Goal: Task Accomplishment & Management: Use online tool/utility

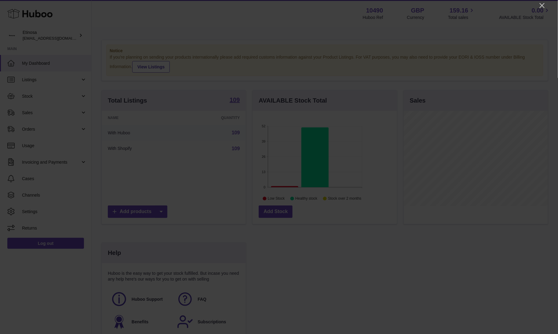
scroll to position [95, 144]
click at [544, 4] on icon "Close" at bounding box center [541, 5] width 7 height 7
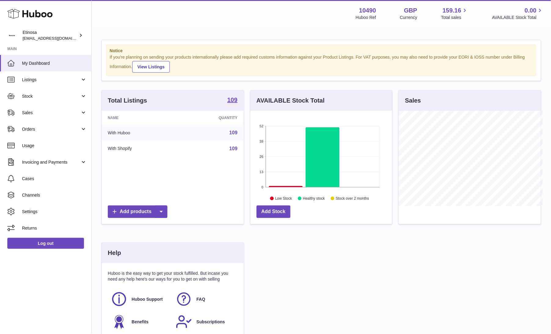
scroll to position [305234, 305187]
drag, startPoint x: 36, startPoint y: 114, endPoint x: 50, endPoint y: 115, distance: 14.1
click at [36, 114] on span "Sales" at bounding box center [51, 113] width 58 height 6
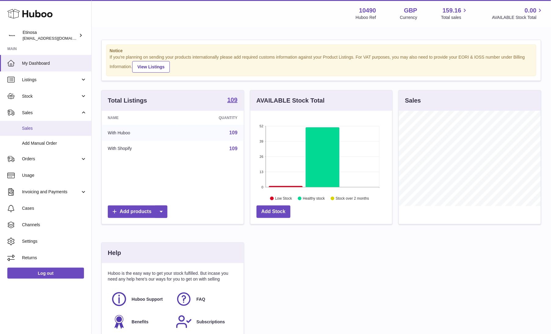
click at [48, 124] on link "Sales" at bounding box center [45, 128] width 91 height 15
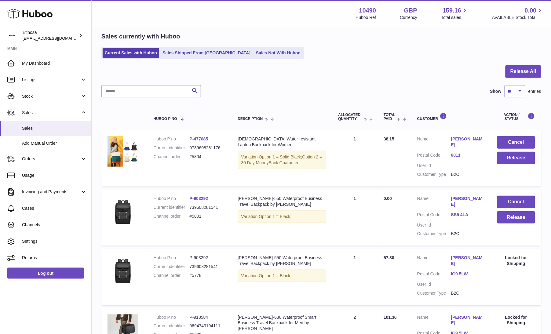
scroll to position [87, 0]
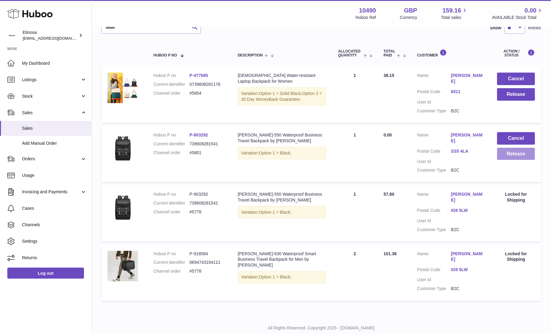
click at [512, 148] on button "Release" at bounding box center [516, 154] width 38 height 13
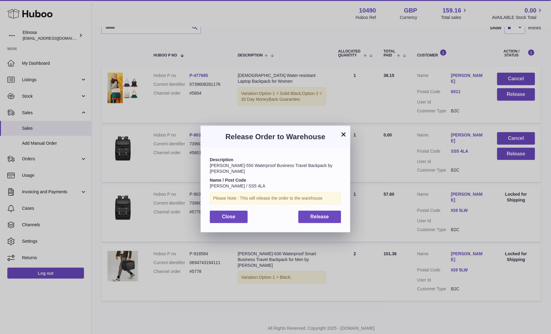
scroll to position [81, 0]
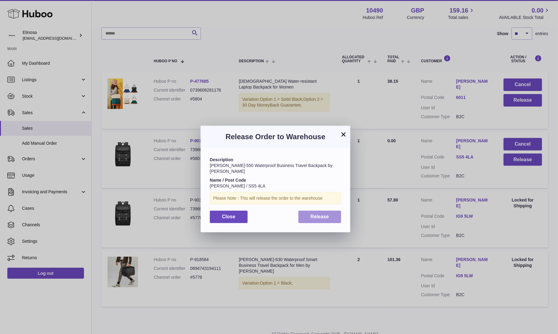
click at [326, 214] on span "Release" at bounding box center [320, 216] width 19 height 5
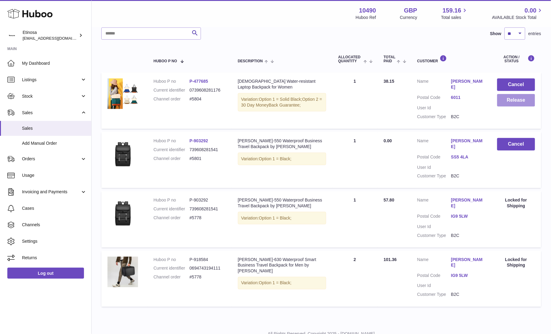
click at [510, 100] on button "Release" at bounding box center [516, 100] width 38 height 13
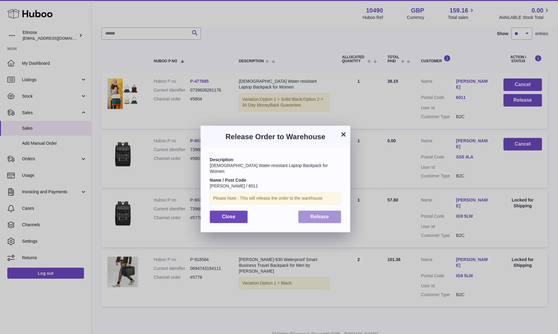
click at [326, 214] on span "Release" at bounding box center [320, 216] width 19 height 5
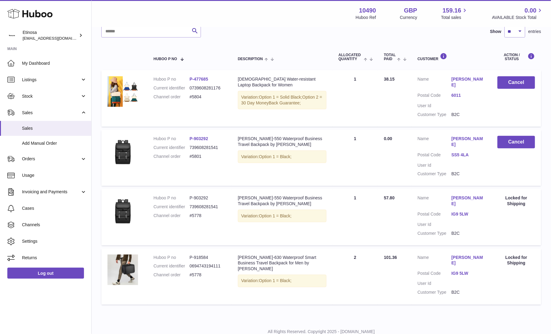
scroll to position [87, 0]
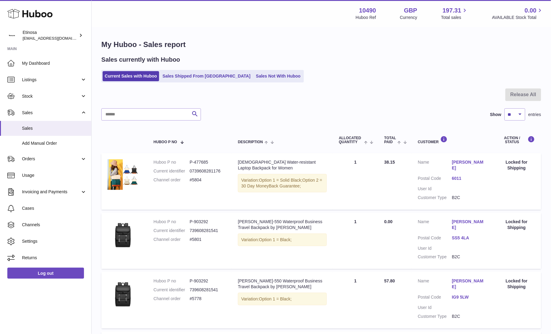
scroll to position [81, 0]
